Goal: Task Accomplishment & Management: Complete application form

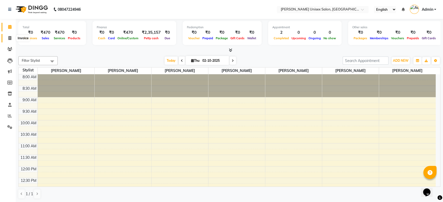
click at [9, 37] on icon at bounding box center [9, 38] width 3 height 4
select select "7372"
select select "service"
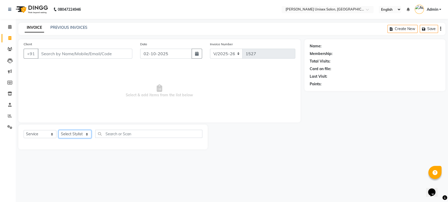
click at [65, 133] on select "Select Stylist [PERSON_NAME] [PERSON_NAME] [PERSON_NAME] Pooja [PERSON_NAME] AH…" at bounding box center [74, 134] width 33 height 8
select select "64435"
click at [58, 130] on select "Select Stylist [PERSON_NAME] [PERSON_NAME] [PERSON_NAME] Pooja [PERSON_NAME] AH…" at bounding box center [74, 134] width 33 height 8
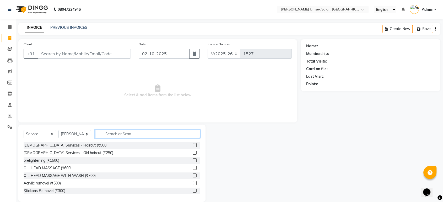
click at [103, 133] on input "text" at bounding box center [147, 134] width 105 height 8
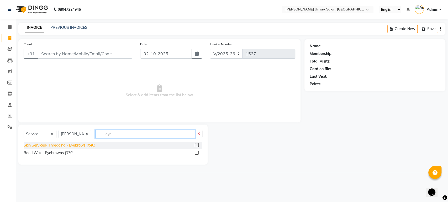
type input "eye"
click at [83, 146] on div "Skin Services- Threading - Eyebrows (₹40)" at bounding box center [60, 146] width 72 height 6
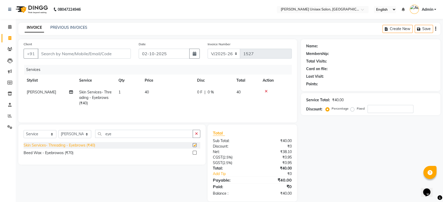
checkbox input "false"
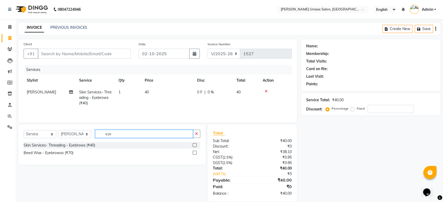
click at [113, 135] on input "eye" at bounding box center [144, 134] width 98 height 8
type input "e"
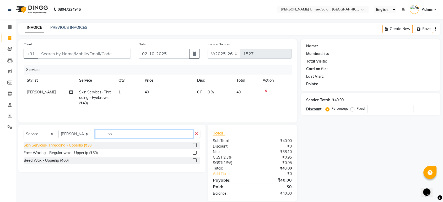
type input "upp"
click at [76, 144] on div "Skin Services- Threading - Upperlip (₹30)" at bounding box center [58, 146] width 69 height 6
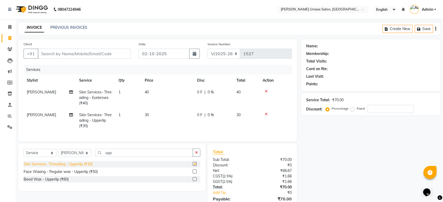
checkbox input "false"
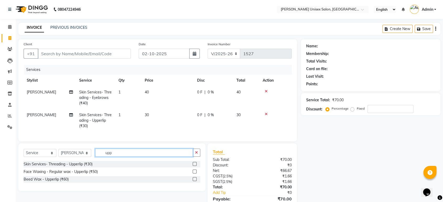
click at [117, 155] on input "upp" at bounding box center [144, 153] width 98 height 8
type input "u"
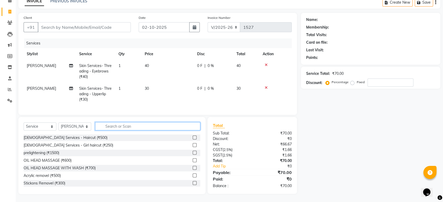
scroll to position [27, 0]
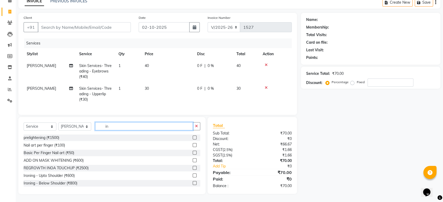
type input "i"
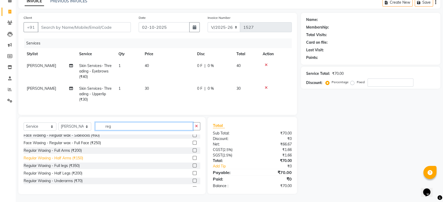
scroll to position [51, 0]
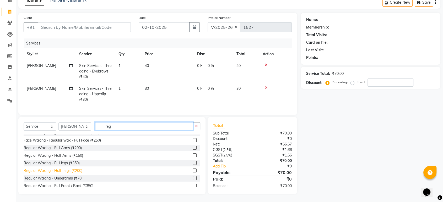
type input "reg"
click at [60, 174] on div "Regular Waxing - Half Legs (₹200)" at bounding box center [53, 171] width 59 height 6
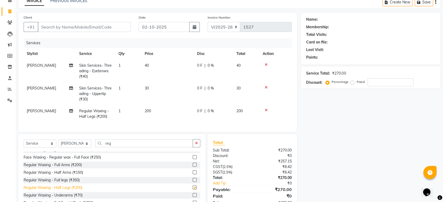
checkbox input "false"
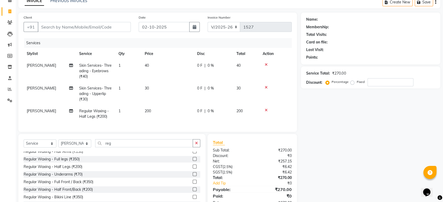
scroll to position [74, 0]
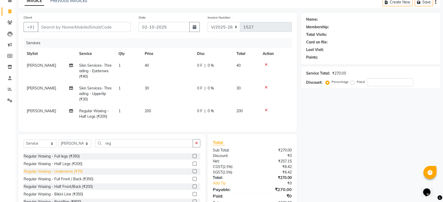
click at [61, 175] on div "Regular Waxing - Underarms (₹70)" at bounding box center [53, 172] width 59 height 6
checkbox input "false"
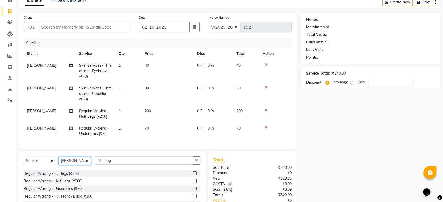
click at [73, 165] on select "Select Stylist [PERSON_NAME] [PERSON_NAME] [PERSON_NAME] Pooja [PERSON_NAME] AH…" at bounding box center [74, 161] width 33 height 8
select select "64432"
click at [58, 162] on select "Select Stylist [PERSON_NAME] [PERSON_NAME] [PERSON_NAME] Pooja [PERSON_NAME] AH…" at bounding box center [74, 161] width 33 height 8
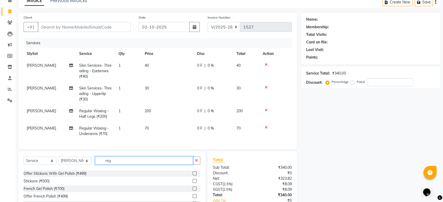
click at [114, 163] on input "reg" at bounding box center [144, 161] width 98 height 8
type input "r"
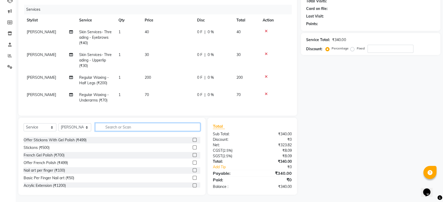
scroll to position [61, 0]
click at [107, 130] on input "text" at bounding box center [147, 127] width 105 height 8
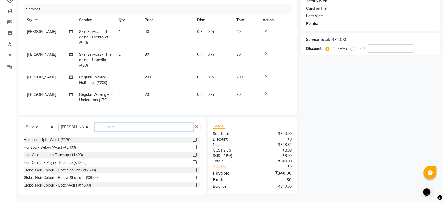
scroll to position [0, 0]
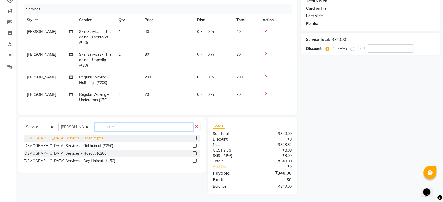
type input "haircut"
click at [66, 141] on div "[DEMOGRAPHIC_DATA] Services - Haircut (₹500)" at bounding box center [66, 139] width 84 height 6
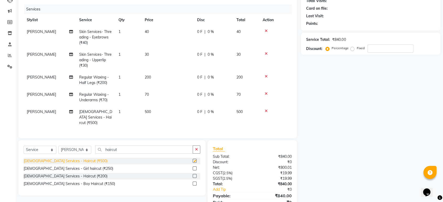
checkbox input "false"
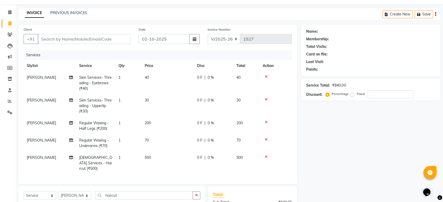
scroll to position [15, 0]
click at [43, 41] on input "Client" at bounding box center [84, 39] width 93 height 10
type input "p"
type input "0"
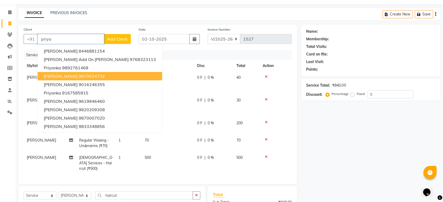
click at [65, 76] on span "[PERSON_NAME]" at bounding box center [61, 76] width 34 height 5
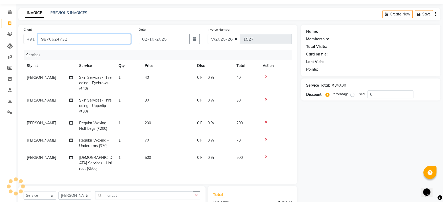
type input "9870624732"
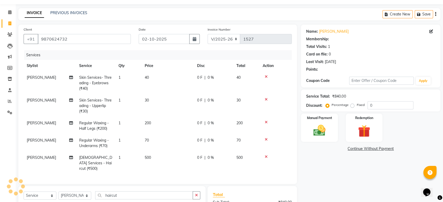
select select "1: Object"
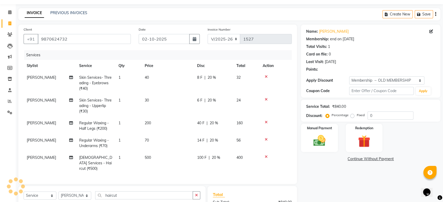
type input "20"
click at [213, 79] on span "20 %" at bounding box center [212, 78] width 8 height 6
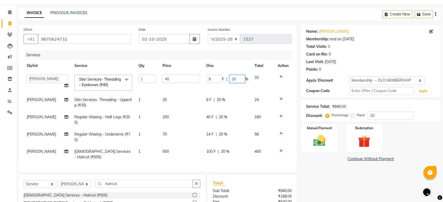
click at [238, 78] on input "20" at bounding box center [237, 79] width 16 height 8
type input "2"
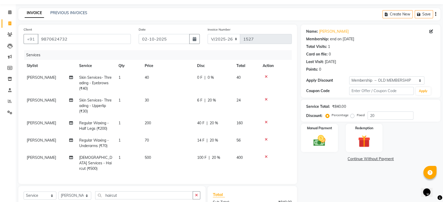
click at [218, 98] on div "6 F | 20 %" at bounding box center [213, 101] width 33 height 6
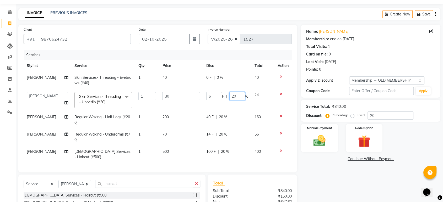
click at [237, 95] on input "20" at bounding box center [237, 96] width 16 height 8
type input "2"
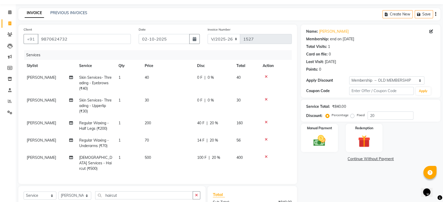
click at [222, 135] on td "14 F | 20 %" at bounding box center [213, 143] width 39 height 17
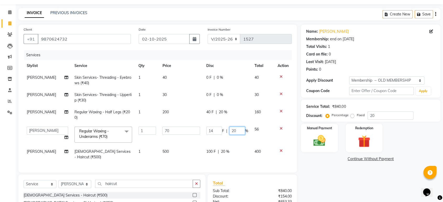
click at [237, 132] on input "20" at bounding box center [237, 131] width 16 height 8
type input "2"
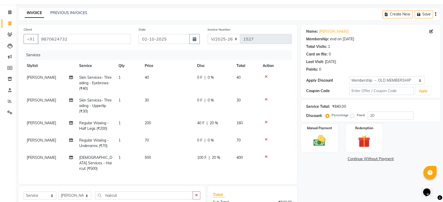
click at [215, 140] on td "0 F | 0 %" at bounding box center [213, 143] width 39 height 17
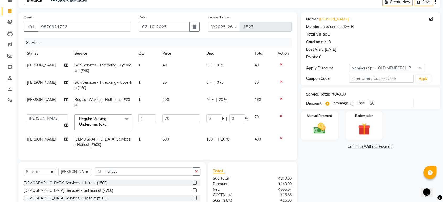
scroll to position [71, 0]
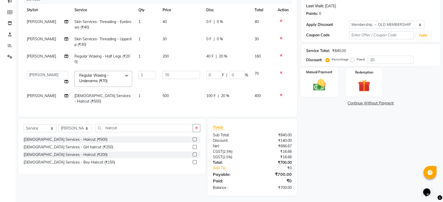
click at [319, 84] on img at bounding box center [319, 85] width 20 height 15
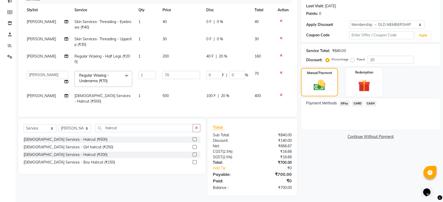
click at [344, 103] on span "GPay" at bounding box center [344, 104] width 11 height 6
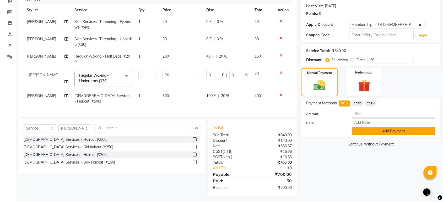
click at [401, 131] on button "Add Payment" at bounding box center [393, 131] width 83 height 8
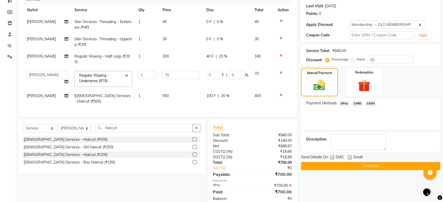
scroll to position [82, 0]
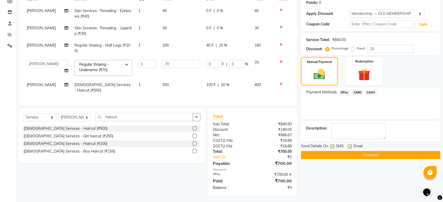
click at [371, 153] on button "Checkout" at bounding box center [371, 155] width 140 height 8
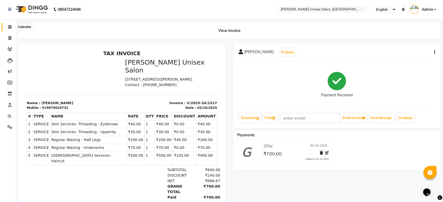
click at [10, 28] on icon at bounding box center [9, 27] width 3 height 4
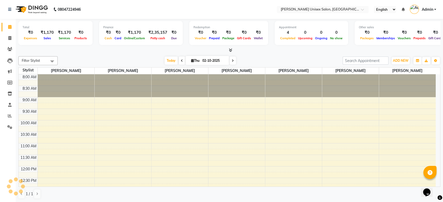
scroll to position [207, 0]
